Goal: Task Accomplishment & Management: Use online tool/utility

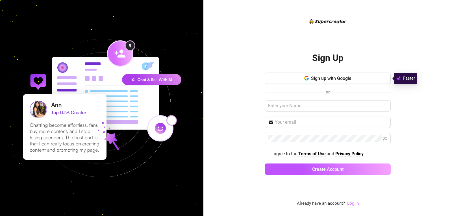
click at [350, 205] on link "Log In" at bounding box center [353, 203] width 12 height 5
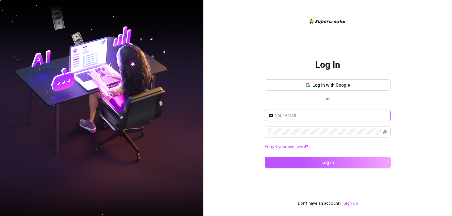
type input "[EMAIL_ADDRESS][DOMAIN_NAME]"
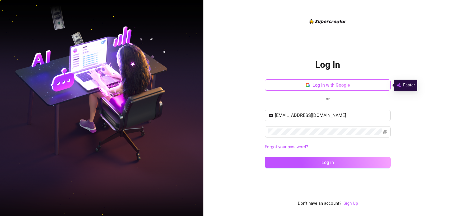
click at [310, 83] on icon "button" at bounding box center [308, 85] width 5 height 5
click at [318, 154] on div "[EMAIL_ADDRESS][DOMAIN_NAME] Forgot your password? Log in" at bounding box center [328, 141] width 126 height 63
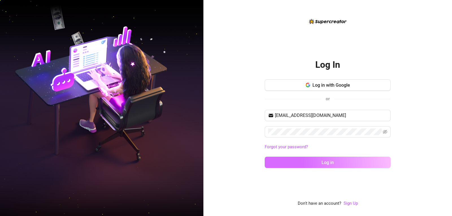
click at [313, 161] on button "Log in" at bounding box center [328, 162] width 126 height 11
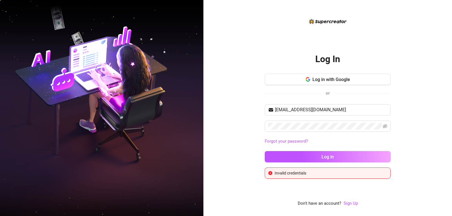
click at [322, 73] on div "Log In Log in with Google or [EMAIL_ADDRESS][DOMAIN_NAME] Forgot your password?…" at bounding box center [328, 112] width 126 height 133
click at [320, 78] on span "Log in with Google" at bounding box center [332, 79] width 38 height 5
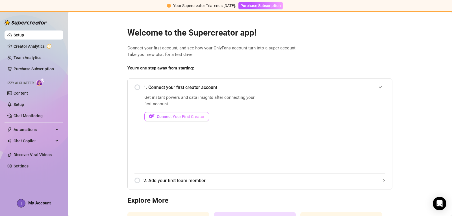
click at [195, 116] on span "Connect Your First Creator" at bounding box center [181, 116] width 48 height 5
